Goal: Check status: Check status

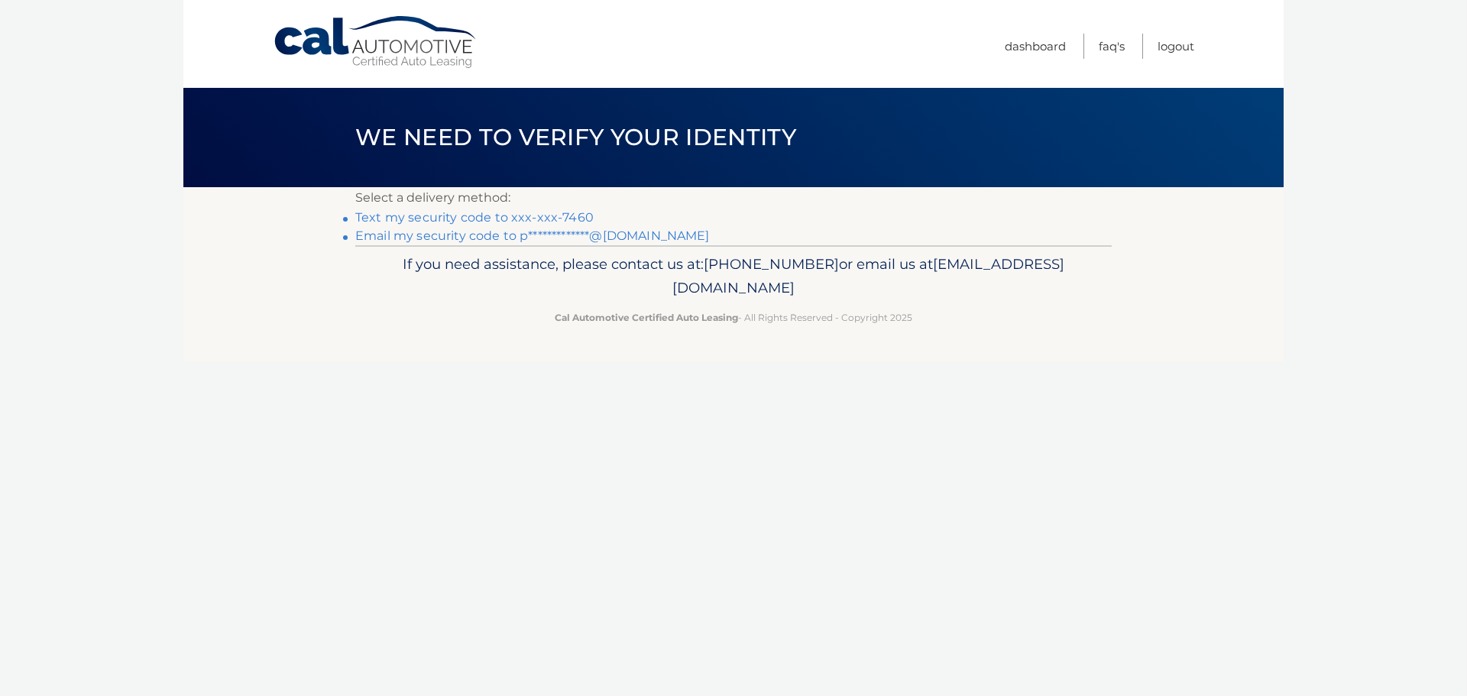
click at [439, 214] on link "Text my security code to xxx-xxx-7460" at bounding box center [474, 217] width 238 height 15
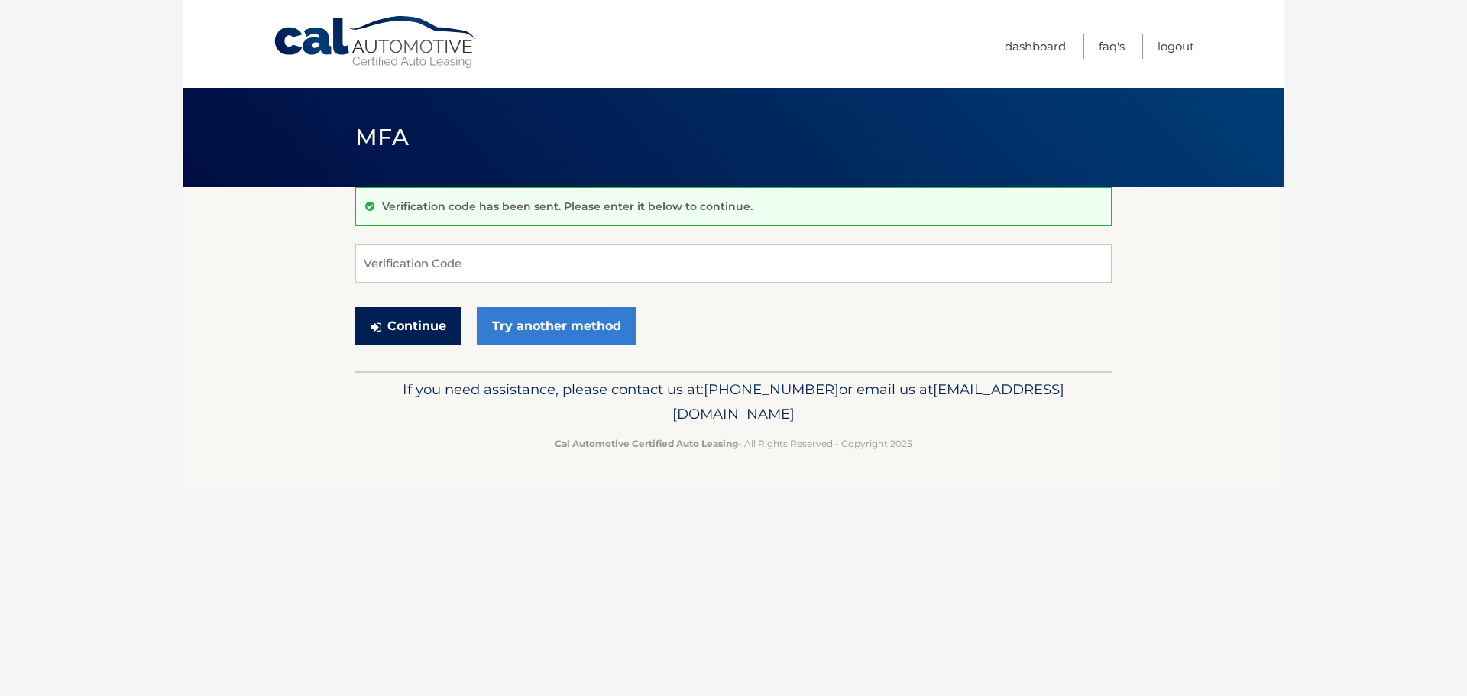
click at [398, 322] on button "Continue" at bounding box center [408, 326] width 106 height 38
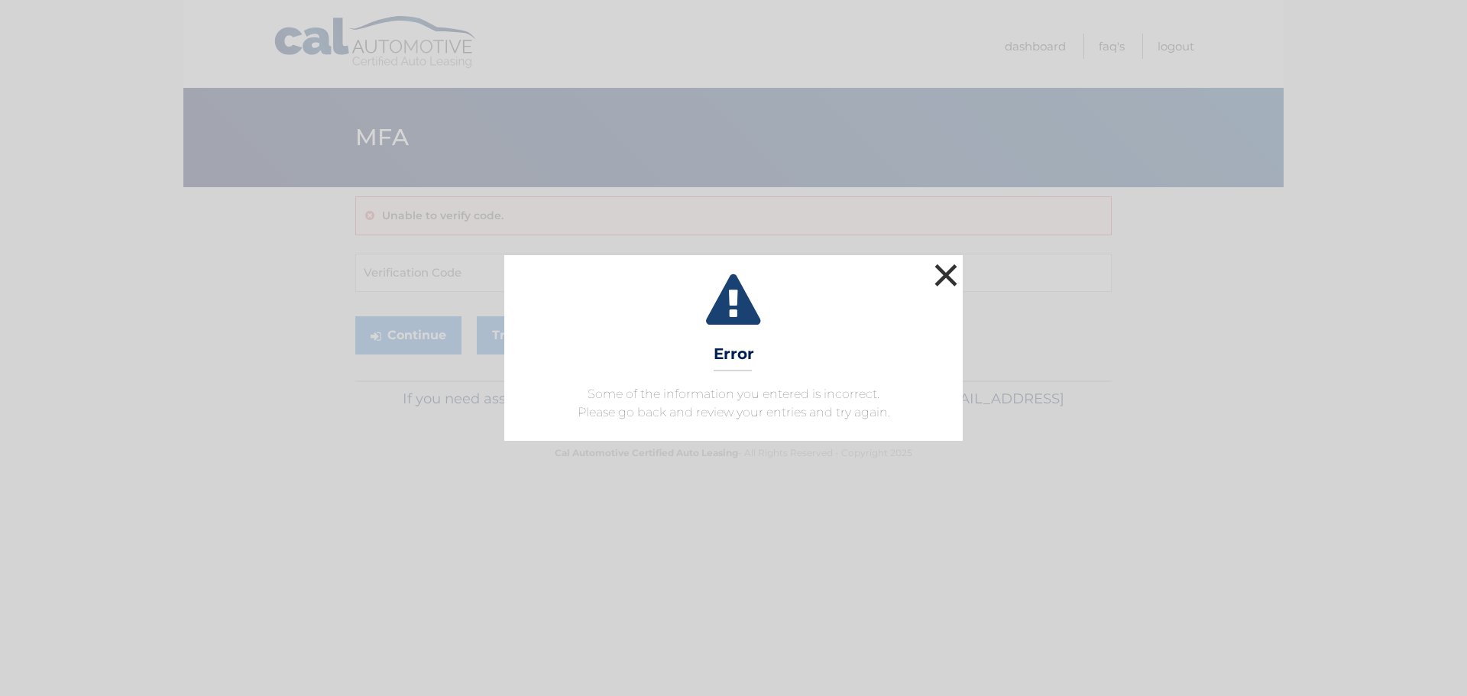
click at [944, 271] on button "×" at bounding box center [946, 275] width 31 height 31
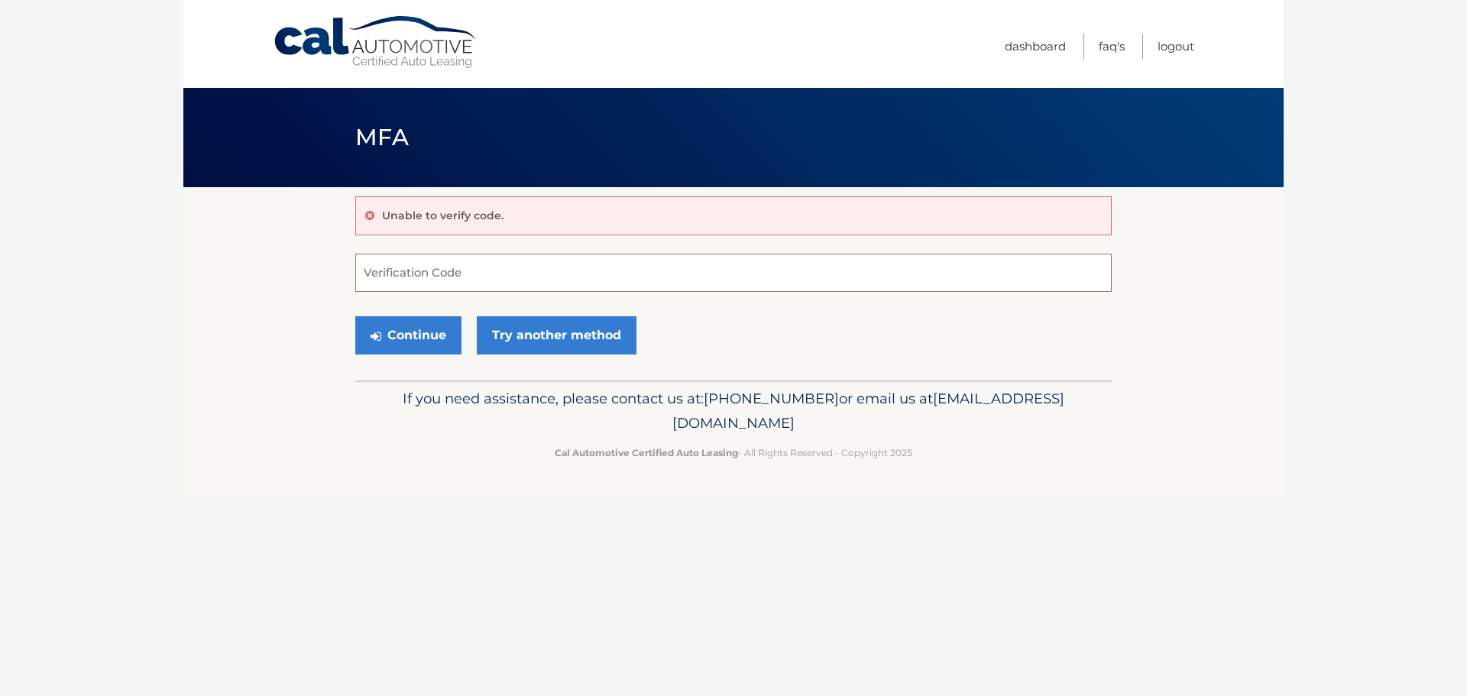
click at [474, 266] on input "Verification Code" at bounding box center [733, 273] width 757 height 38
type input "381939"
click at [414, 334] on button "Continue" at bounding box center [408, 335] width 106 height 38
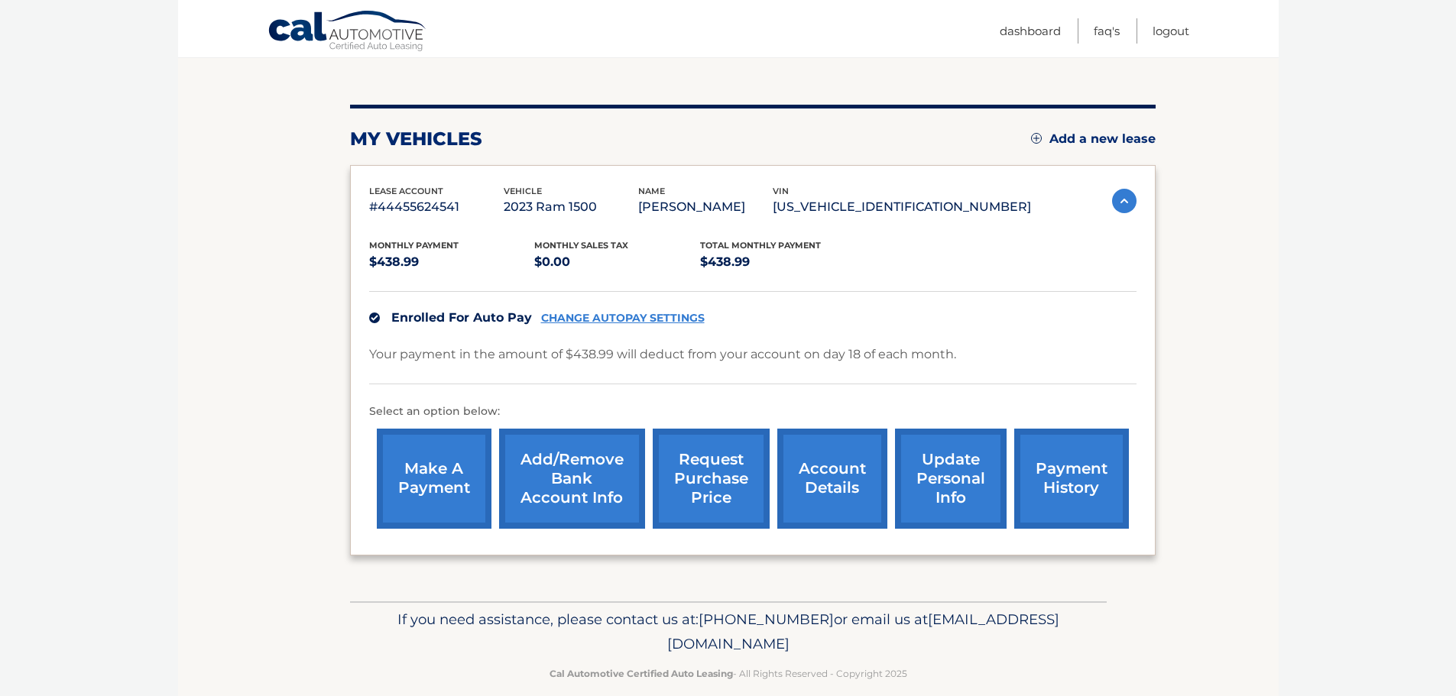
scroll to position [153, 0]
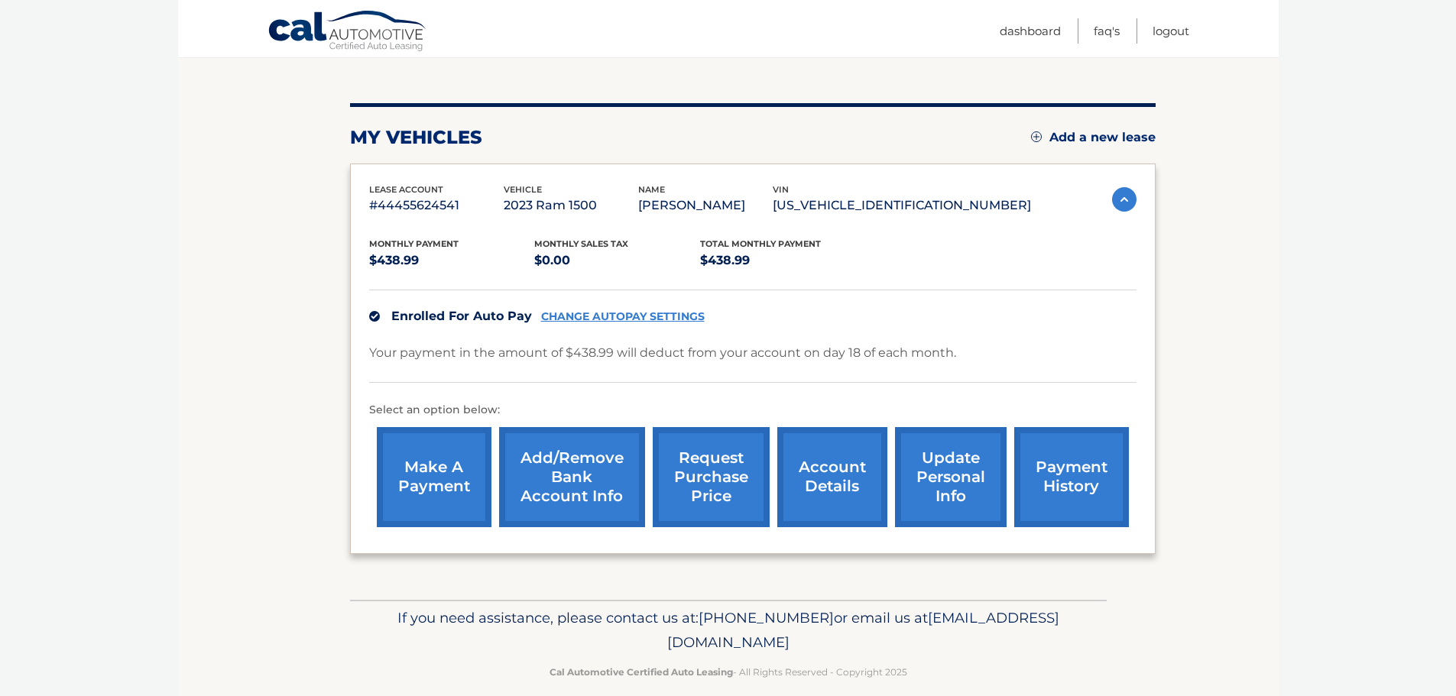
click at [799, 457] on link "account details" at bounding box center [832, 477] width 110 height 100
click at [828, 481] on link "account details" at bounding box center [832, 477] width 110 height 100
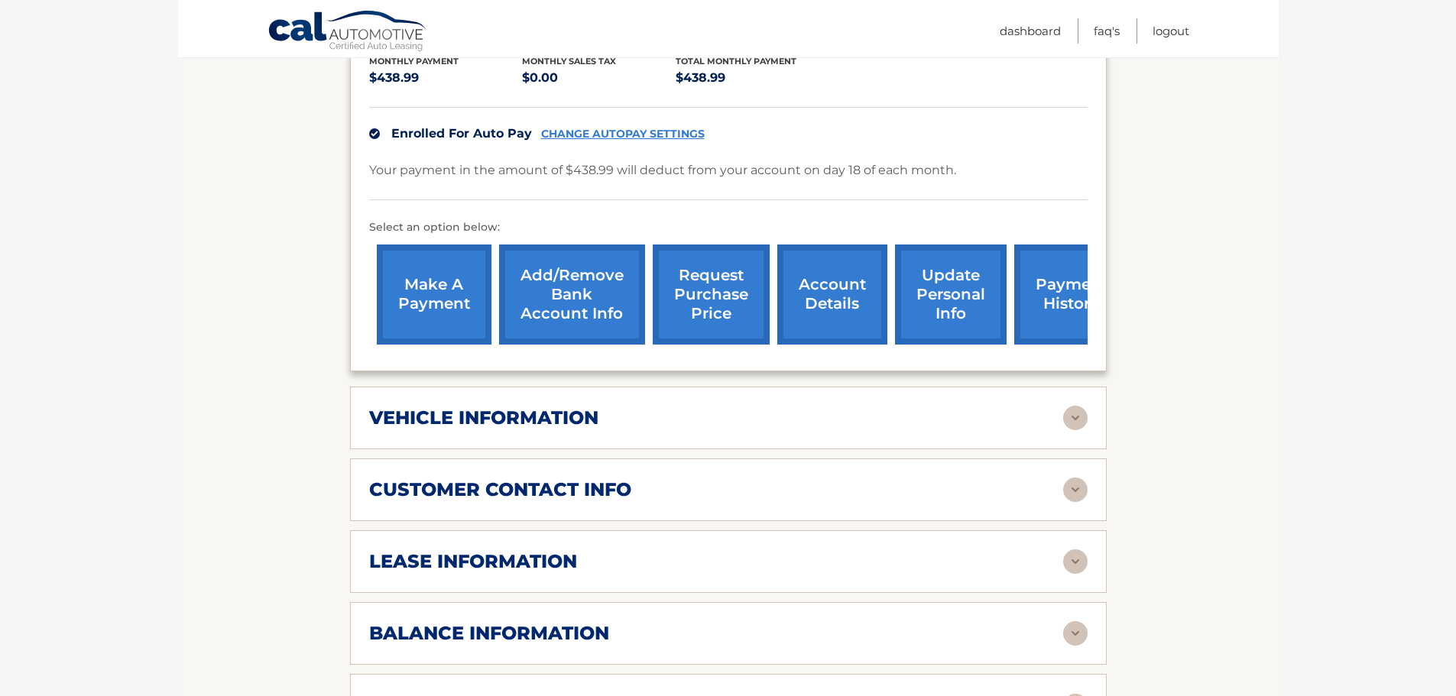
scroll to position [382, 0]
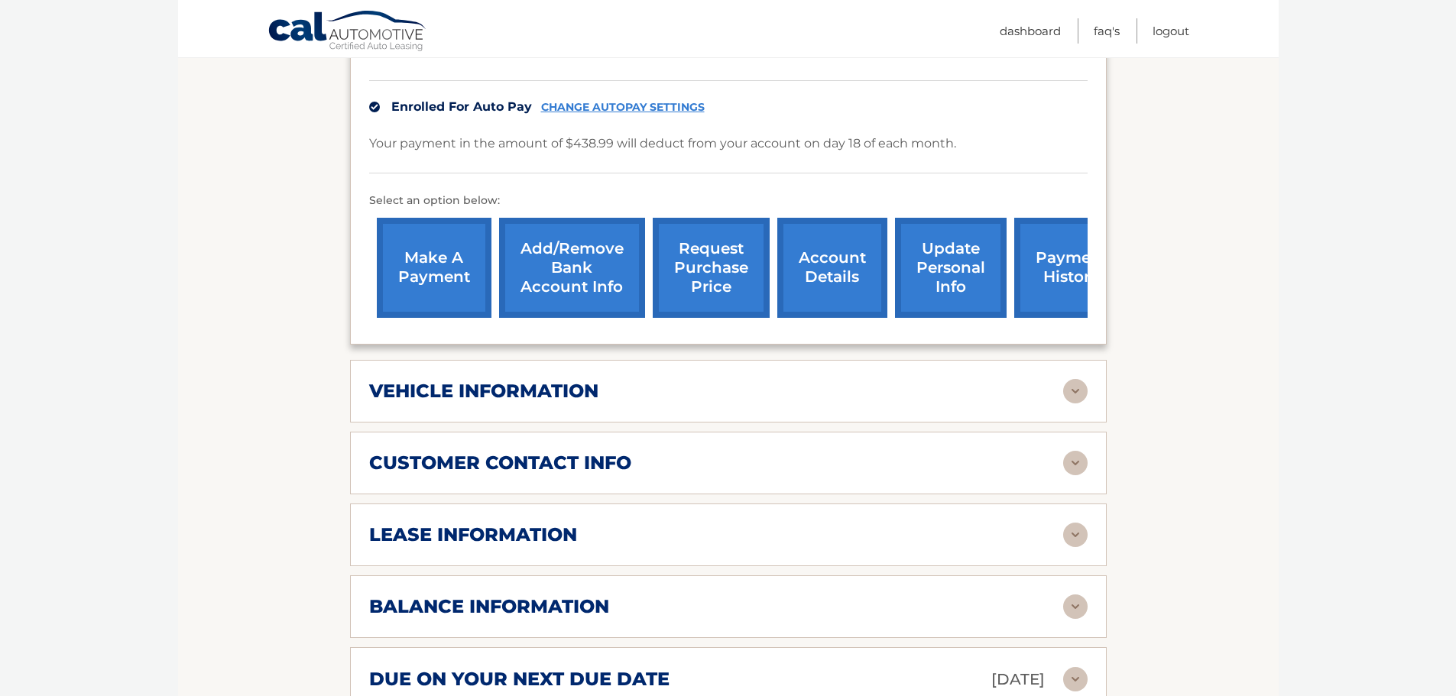
click at [1079, 397] on img at bounding box center [1075, 391] width 24 height 24
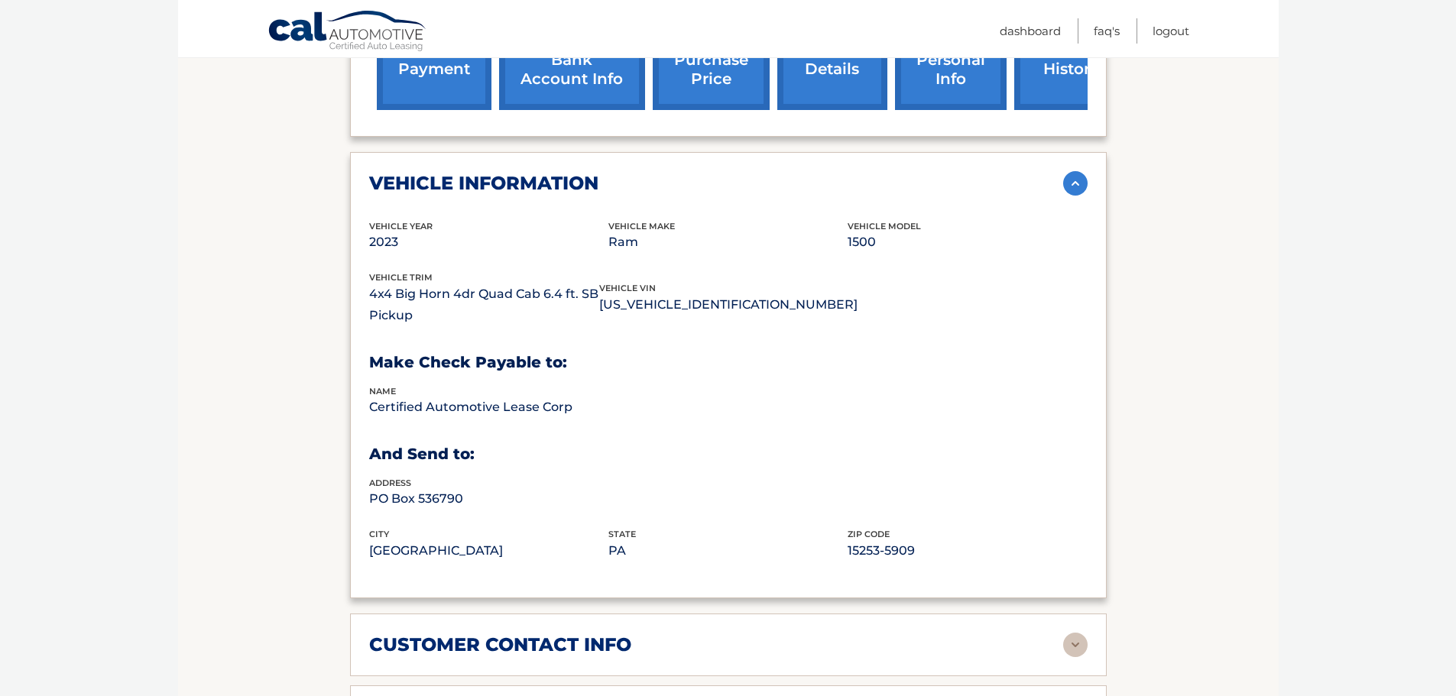
scroll to position [611, 0]
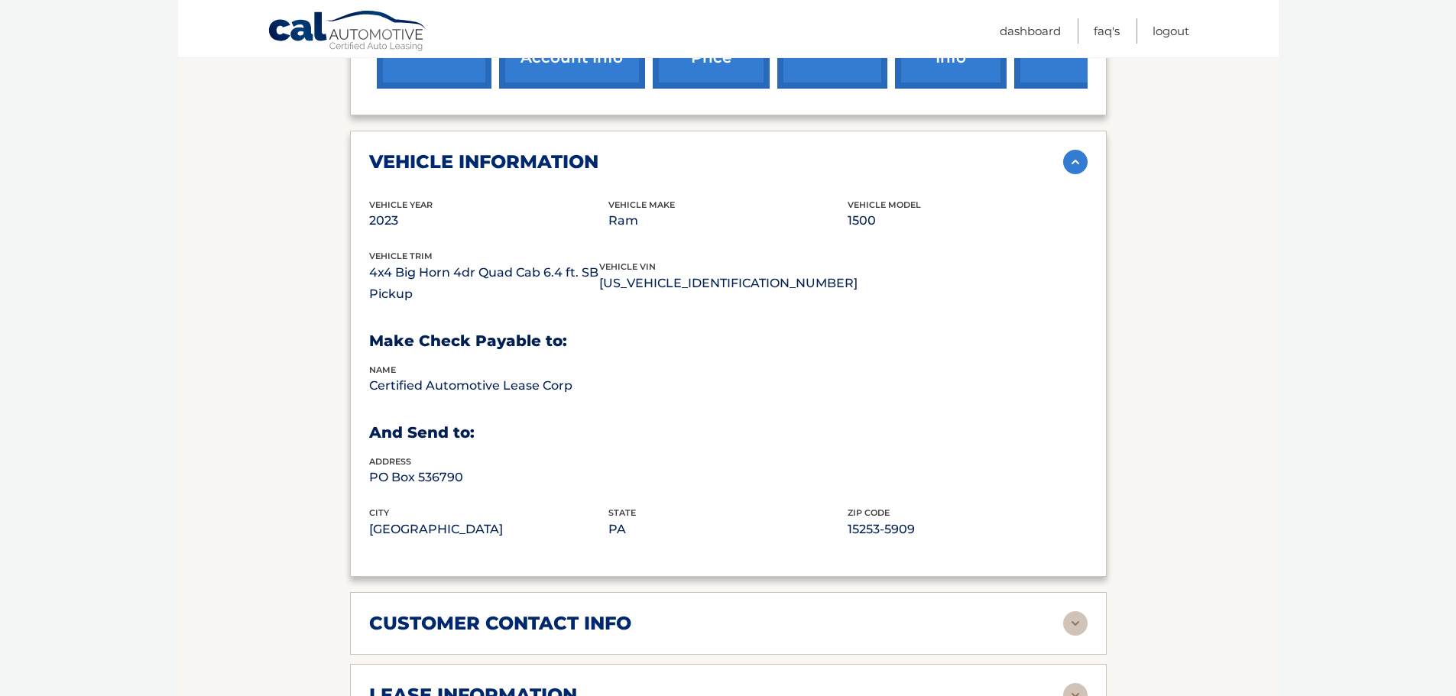
click at [433, 154] on h2 "vehicle information" at bounding box center [483, 162] width 229 height 23
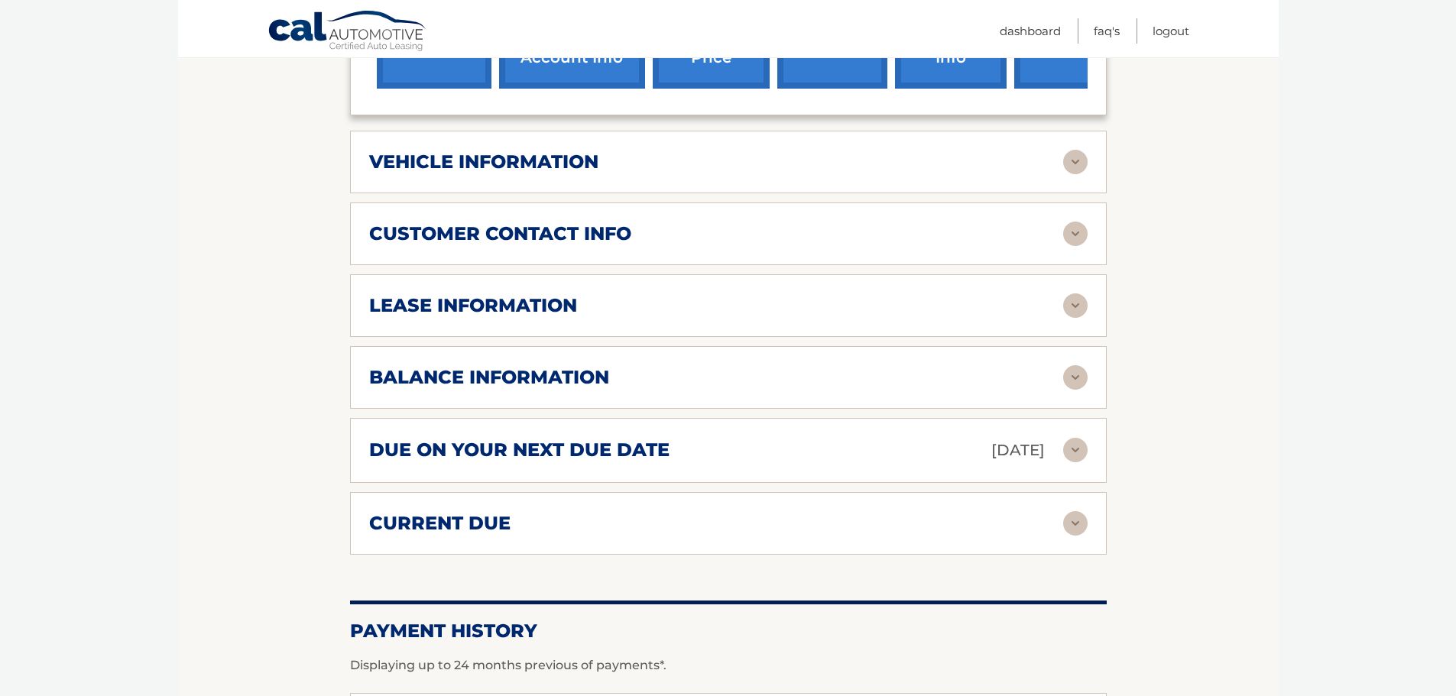
click at [433, 154] on h2 "vehicle information" at bounding box center [483, 162] width 229 height 23
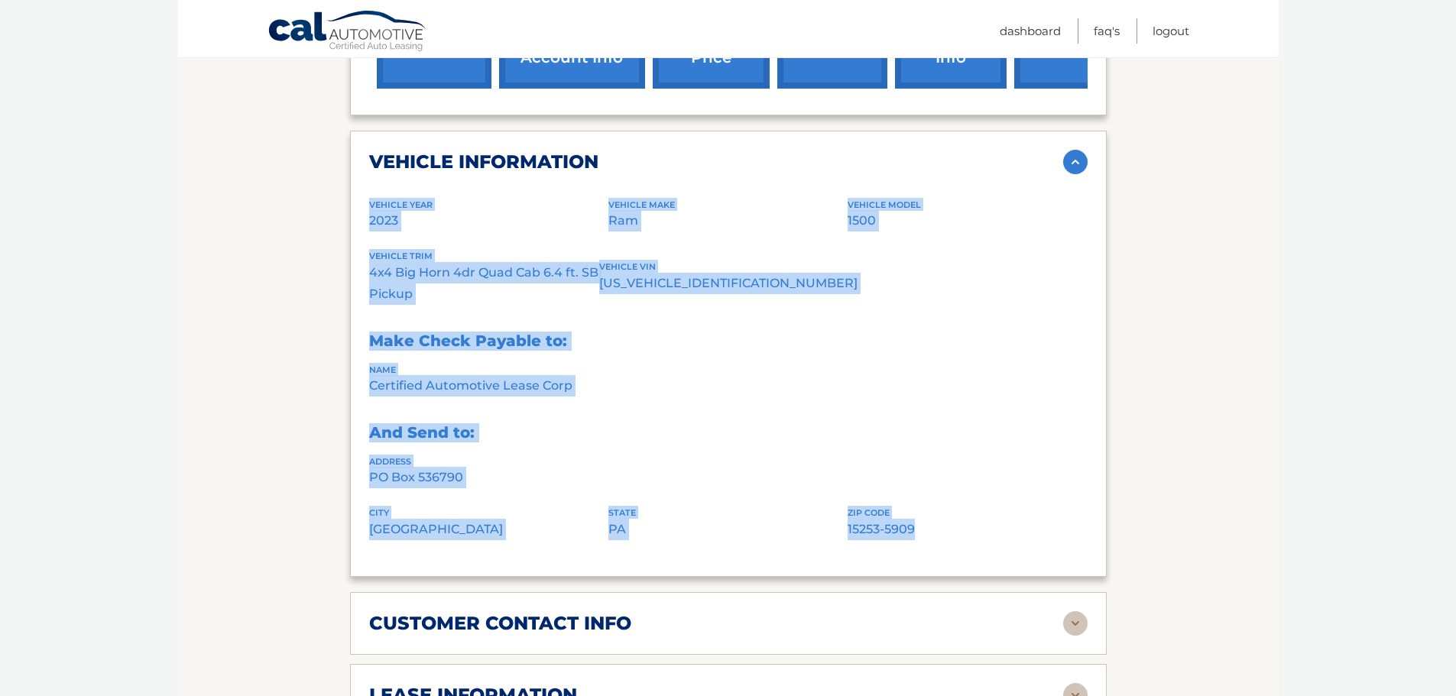
drag, startPoint x: 369, startPoint y: 192, endPoint x: 1020, endPoint y: 525, distance: 731.4
click at [1020, 525] on div "vehicle information vehicle Year [DATE] vehicle make Ram vehicle model 1500 veh…" at bounding box center [728, 354] width 757 height 446
copy div "vehicle Year [DATE] vehicle make Ram vehicle model 1500 vehicle trim 4x4 Big Ho…"
